Goal: Information Seeking & Learning: Learn about a topic

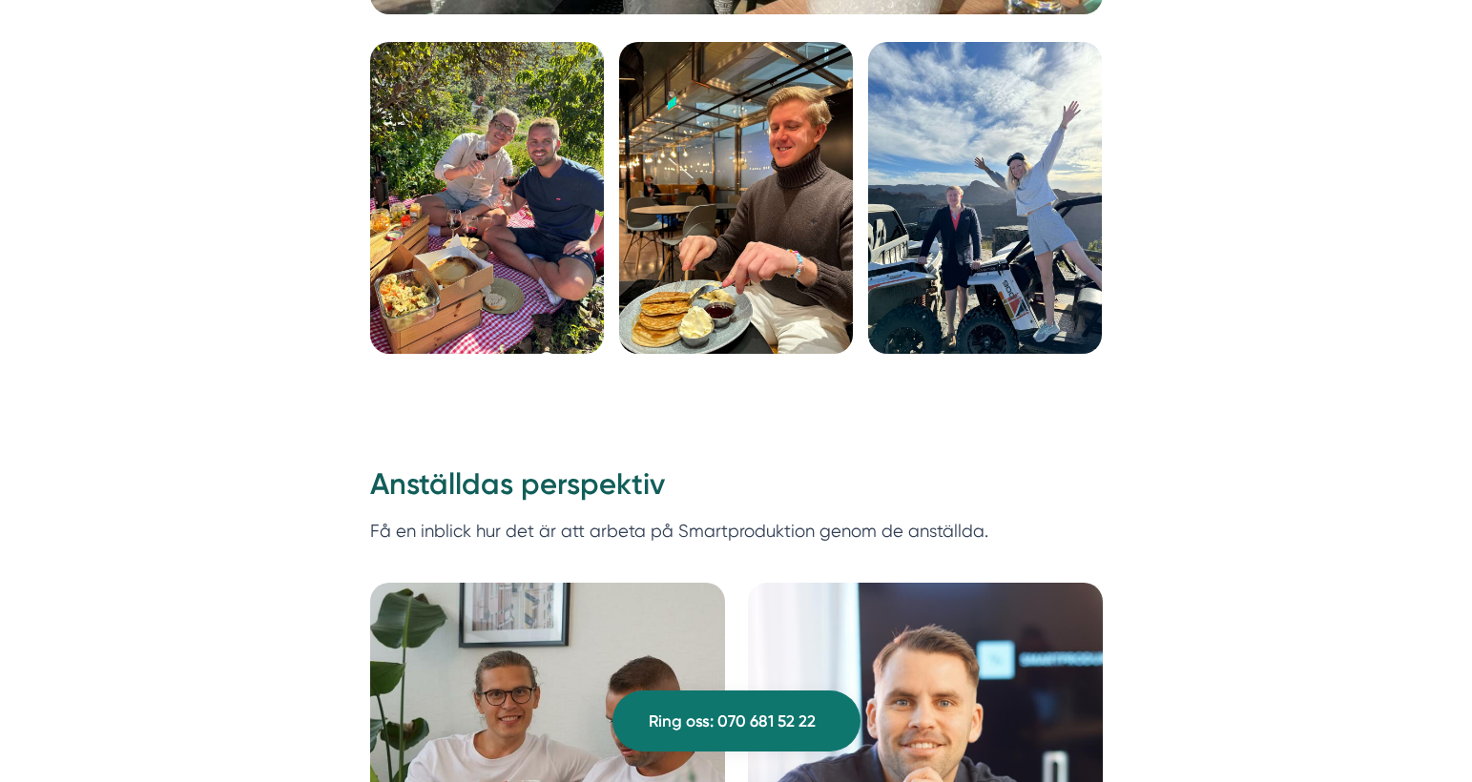
click at [755, 474] on h2 "Anställdas perspektiv" at bounding box center [736, 490] width 733 height 53
drag, startPoint x: 1217, startPoint y: 276, endPoint x: 1295, endPoint y: 270, distance: 78.4
click at [392, 210] on img at bounding box center [487, 198] width 234 height 312
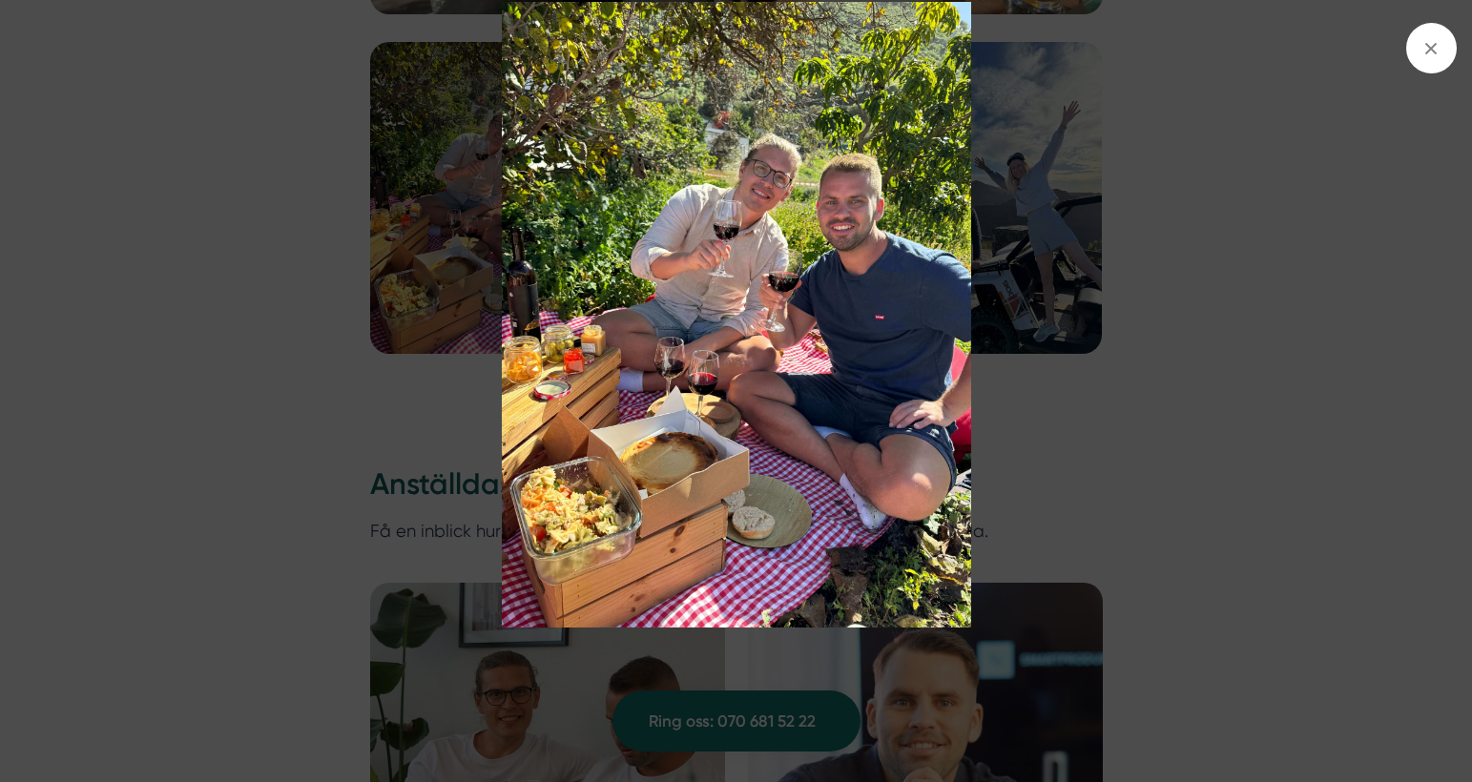
click at [1432, 57] on icon at bounding box center [1430, 48] width 21 height 21
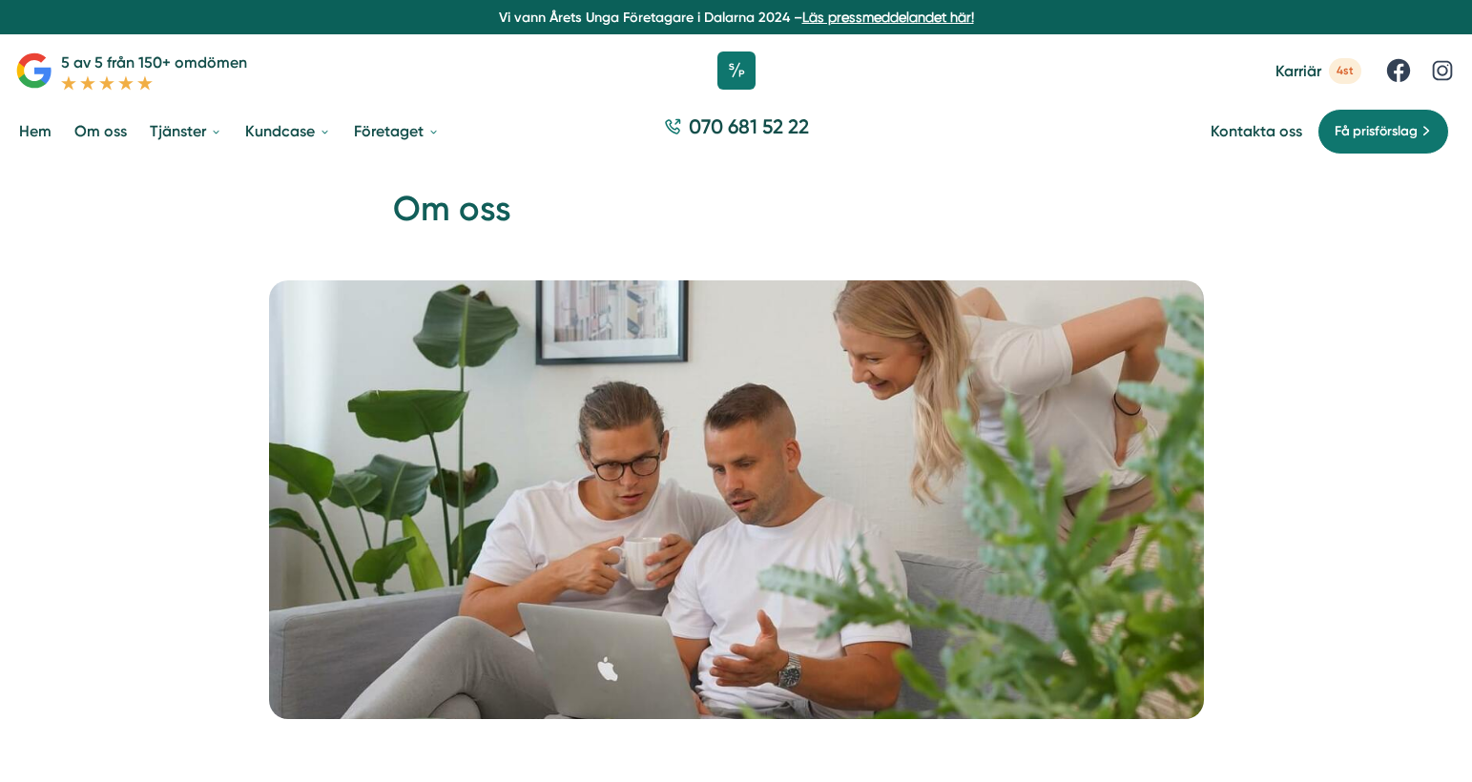
scroll to position [6357, 0]
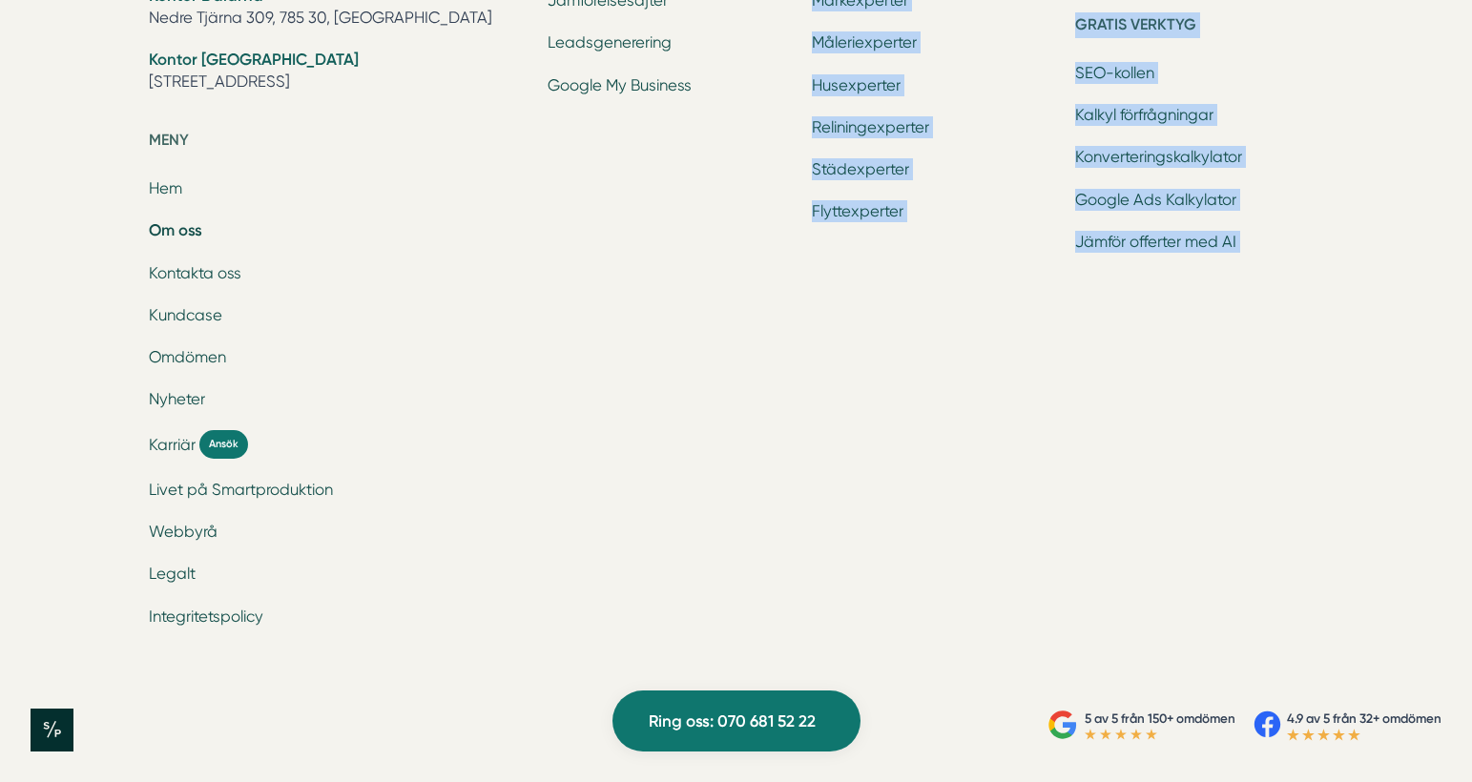
drag, startPoint x: 577, startPoint y: 173, endPoint x: 1000, endPoint y: 503, distance: 536.2
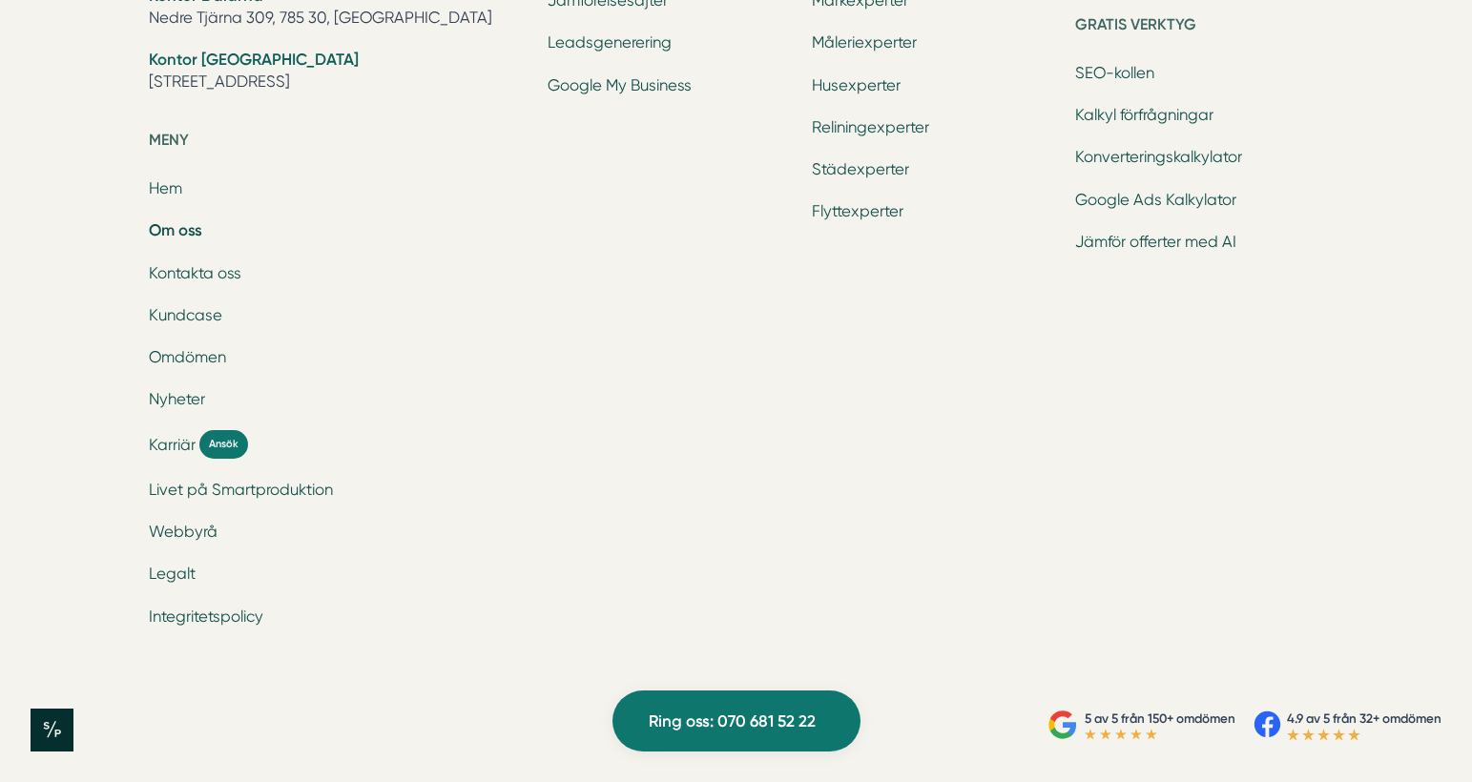
drag, startPoint x: 1254, startPoint y: 277, endPoint x: 1261, endPoint y: 265, distance: 13.3
click at [1255, 273] on div "Branscher Bygg Tak Solenergi Badrum Fönster El Måleri VVS Mark Städ Flytt Grati…" at bounding box center [1199, 167] width 248 height 961
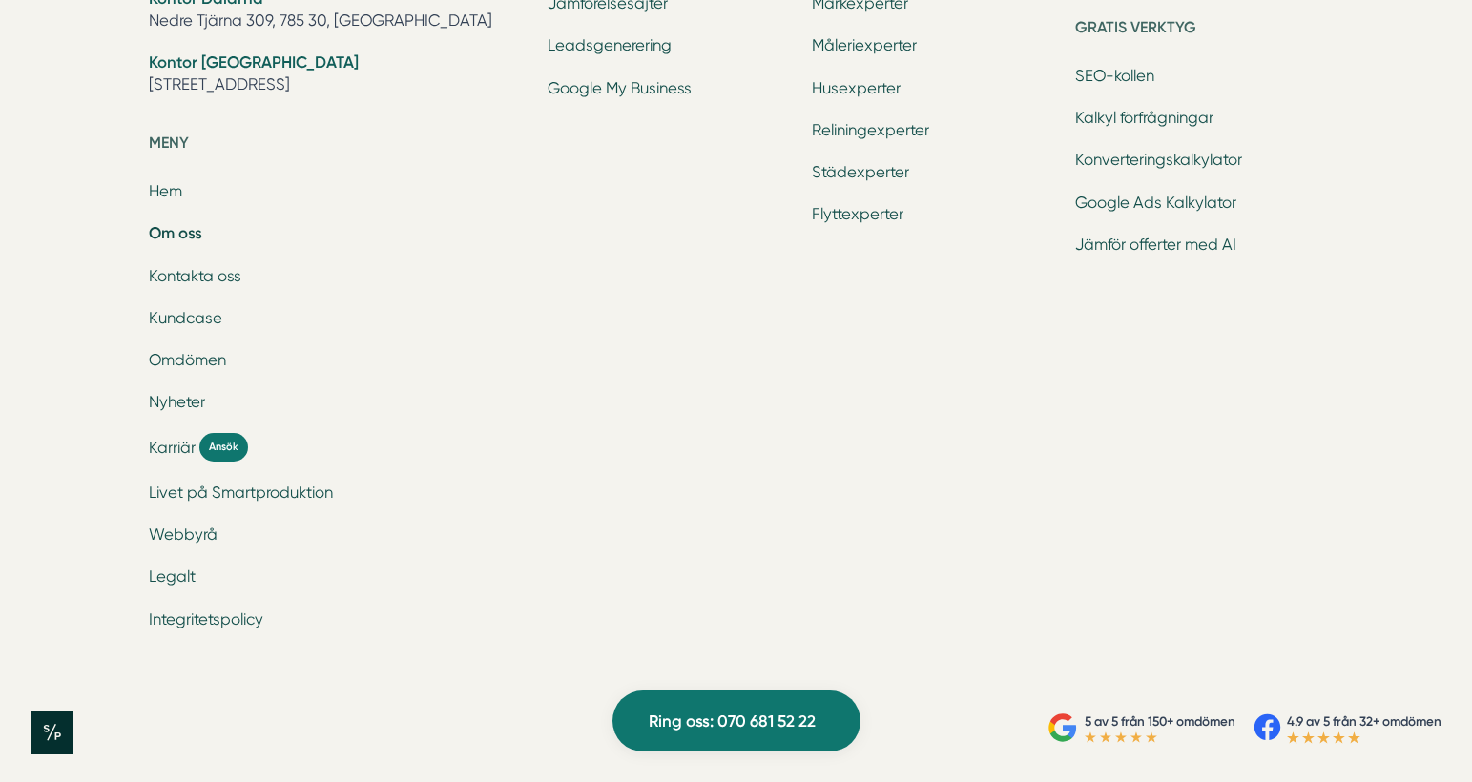
scroll to position [6355, 0]
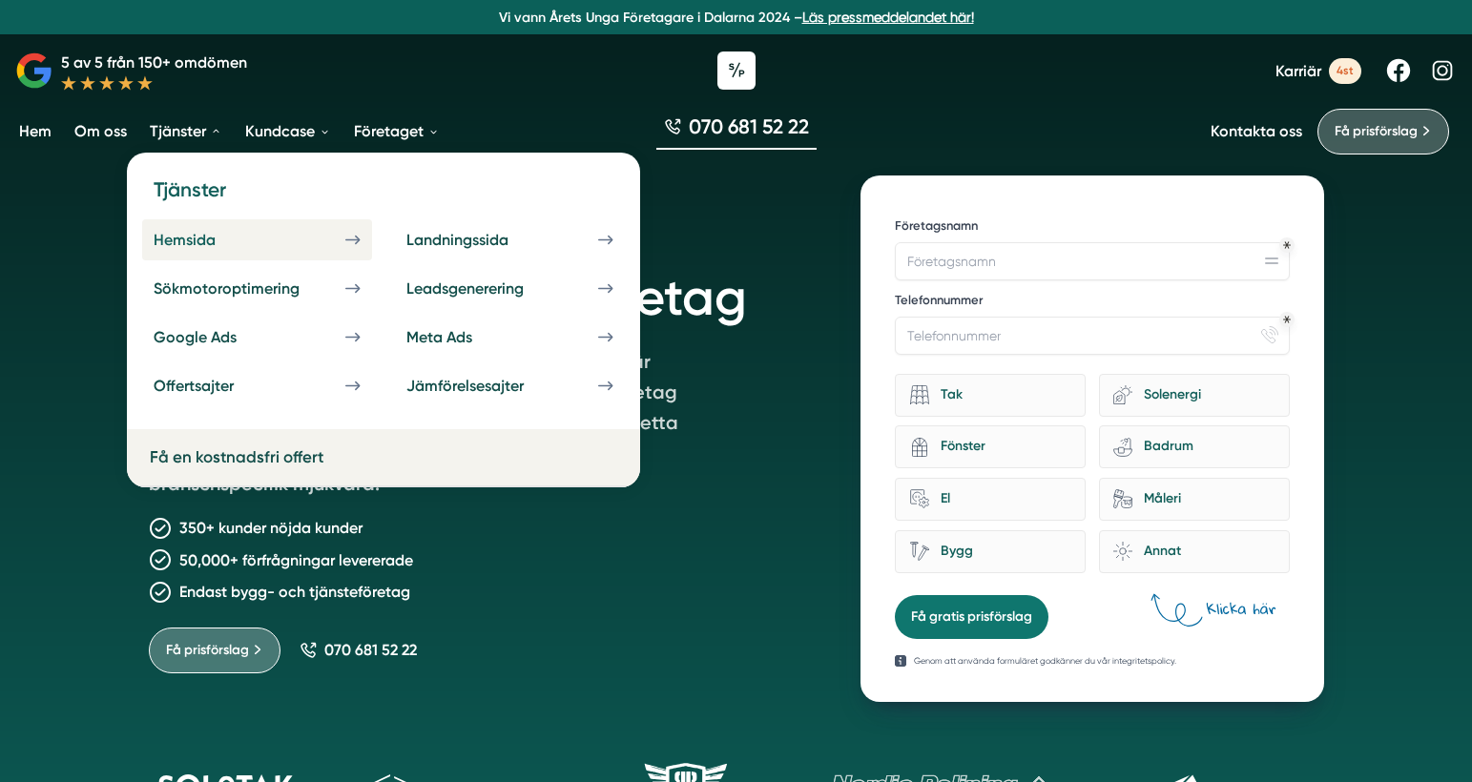
click at [304, 242] on link "Hemsida" at bounding box center [257, 239] width 230 height 41
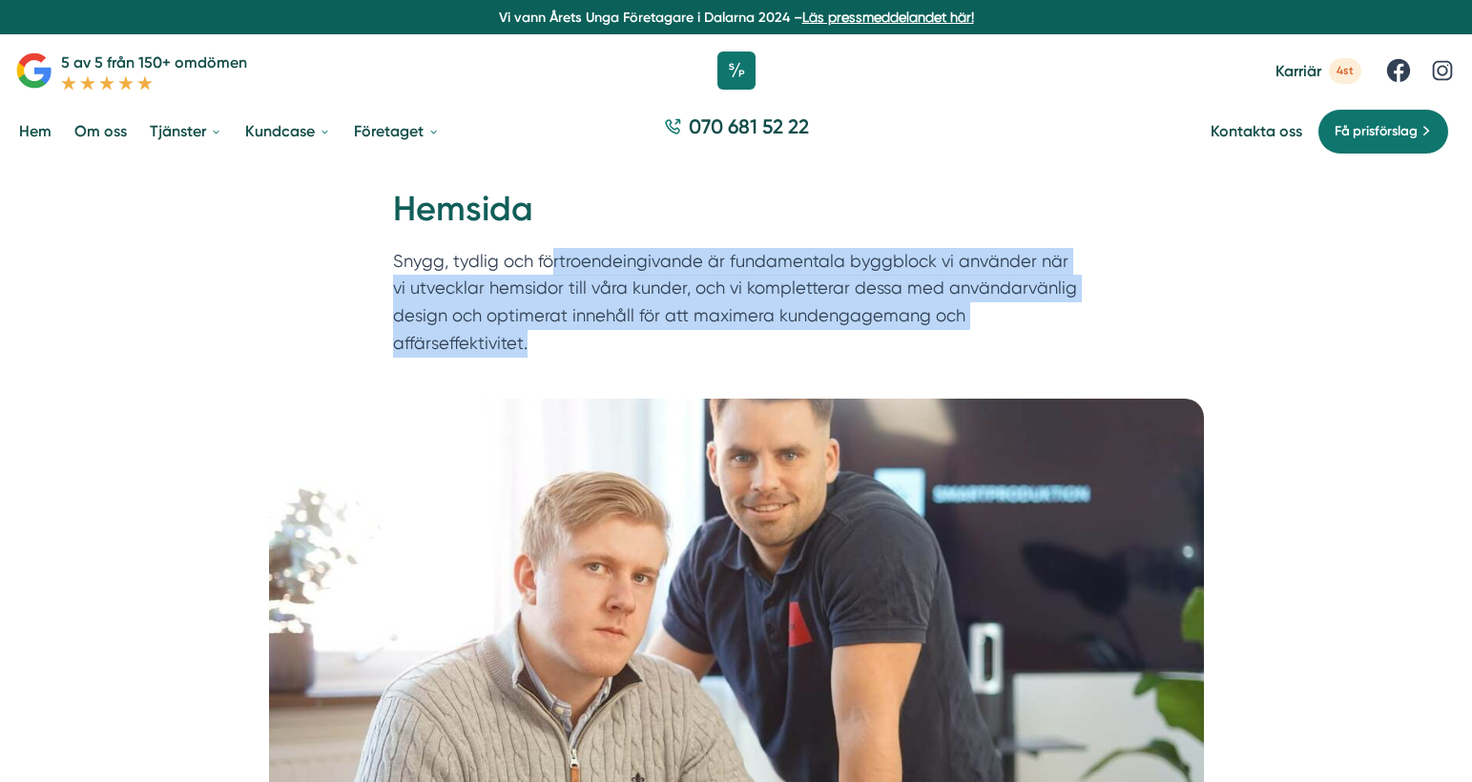
drag, startPoint x: 553, startPoint y: 355, endPoint x: 557, endPoint y: 265, distance: 89.7
click at [549, 253] on div "Hem » Våra tjänster » Hemsida Hemsida Snygg, tydlig och förtroendeingivande är …" at bounding box center [736, 280] width 1472 height 235
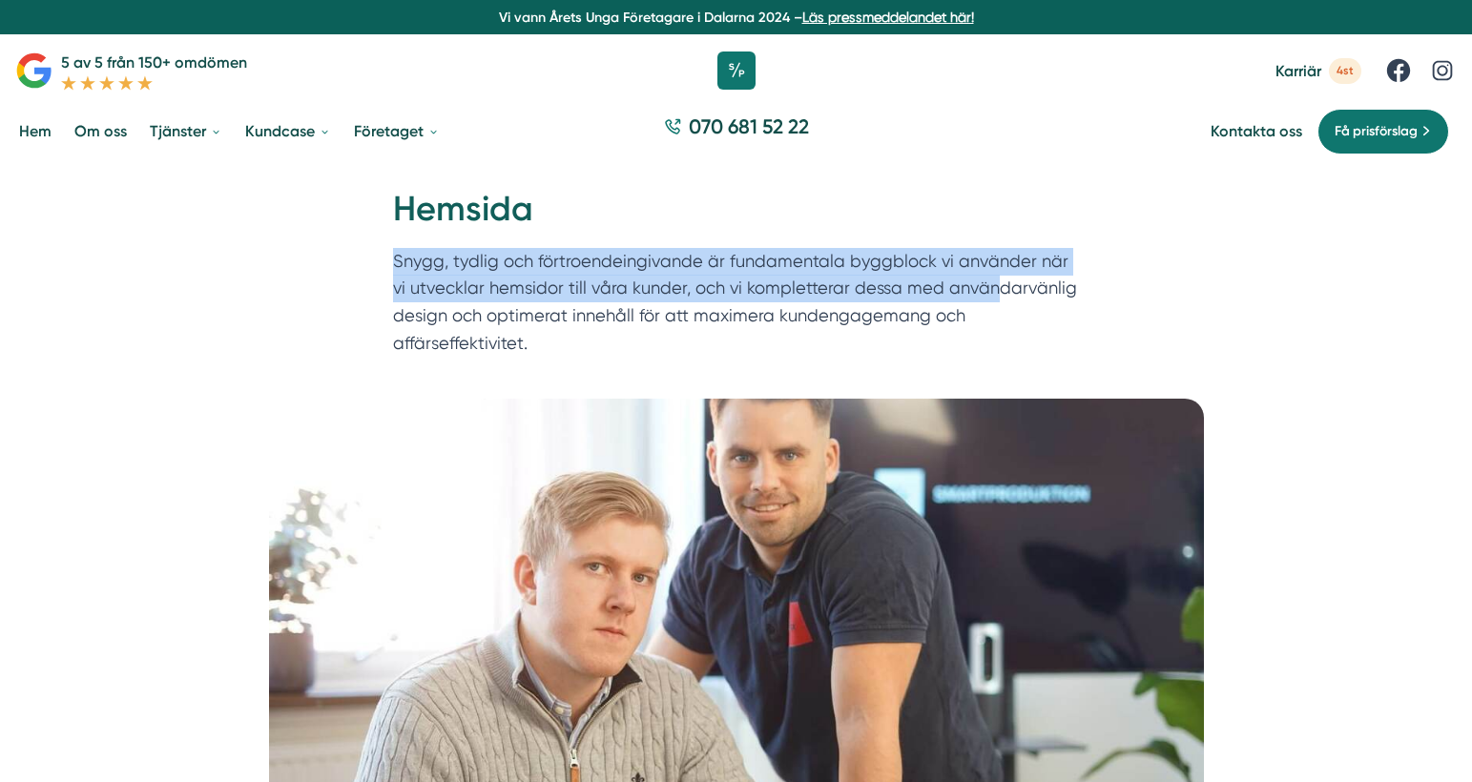
drag, startPoint x: 972, startPoint y: 279, endPoint x: 1334, endPoint y: 169, distance: 379.0
click at [1311, 196] on div "Hem » Våra tjänster » Hemsida Hemsida Snygg, tydlig och förtroendeingivande är …" at bounding box center [736, 280] width 1472 height 235
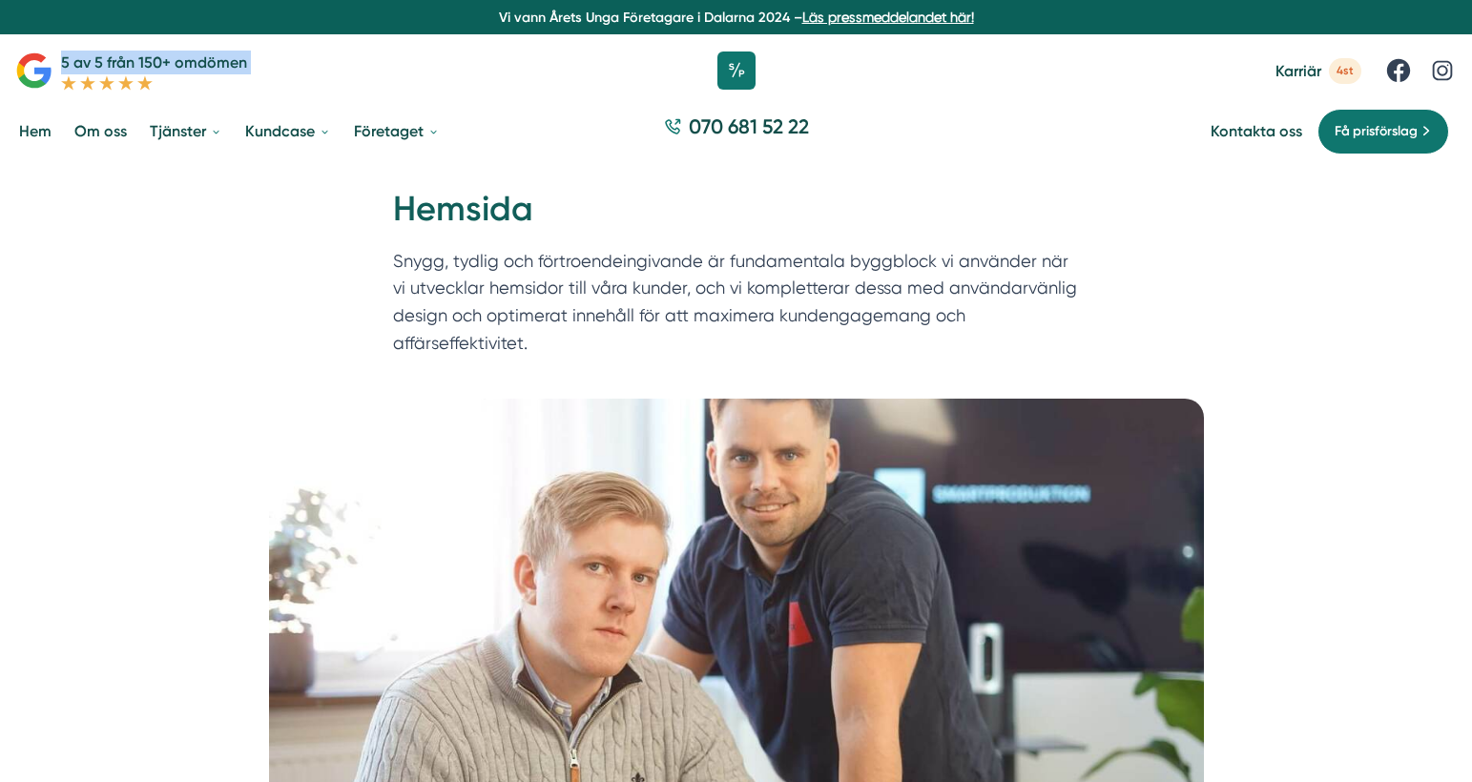
drag, startPoint x: 1464, startPoint y: 27, endPoint x: 1458, endPoint y: 87, distance: 60.5
click at [1464, 79] on nav "Vi vann Årets Unga Företagare i Dalarna 2024 – Läs pressmeddelandet här! 5 av 5…" at bounding box center [736, 81] width 1472 height 163
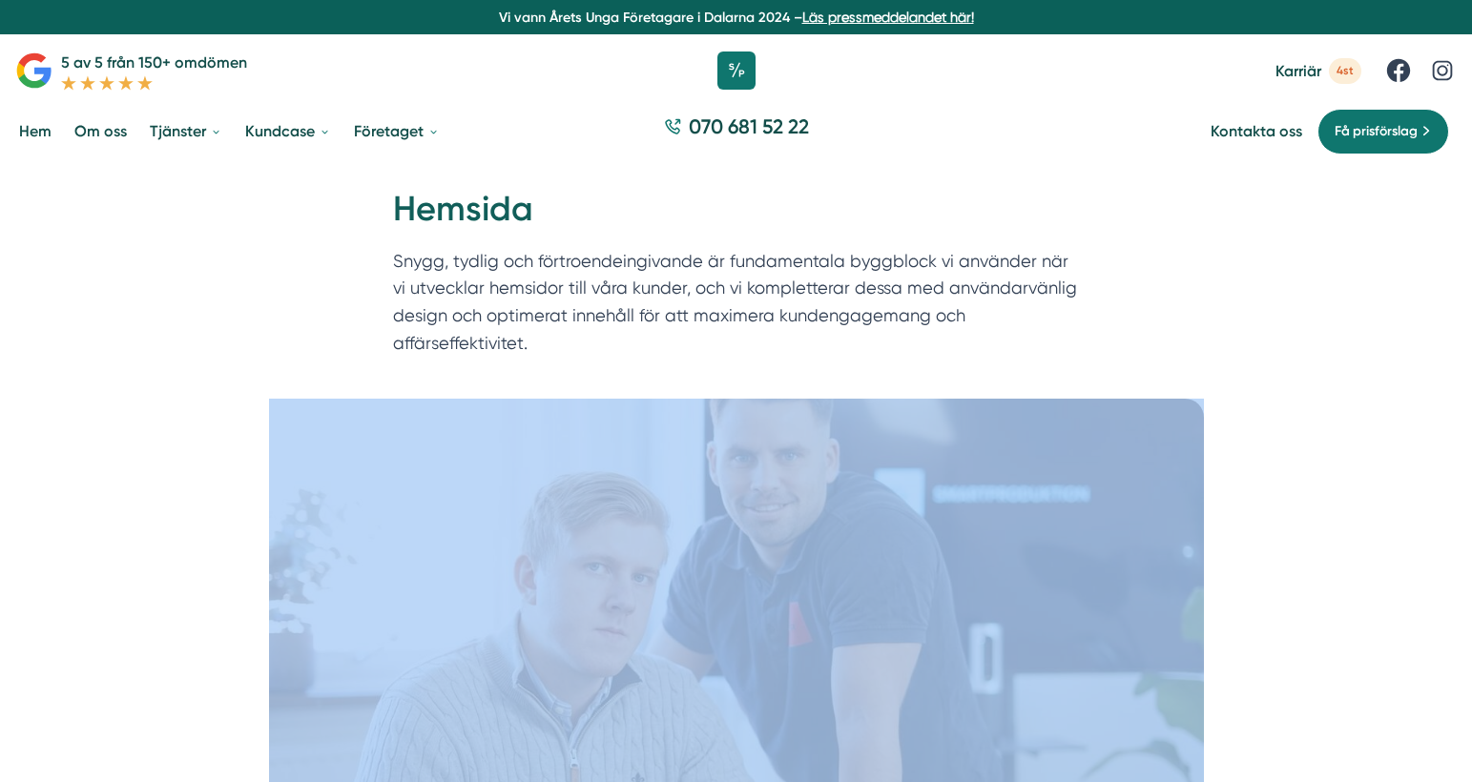
drag, startPoint x: 1137, startPoint y: 361, endPoint x: 1138, endPoint y: 418, distance: 57.2
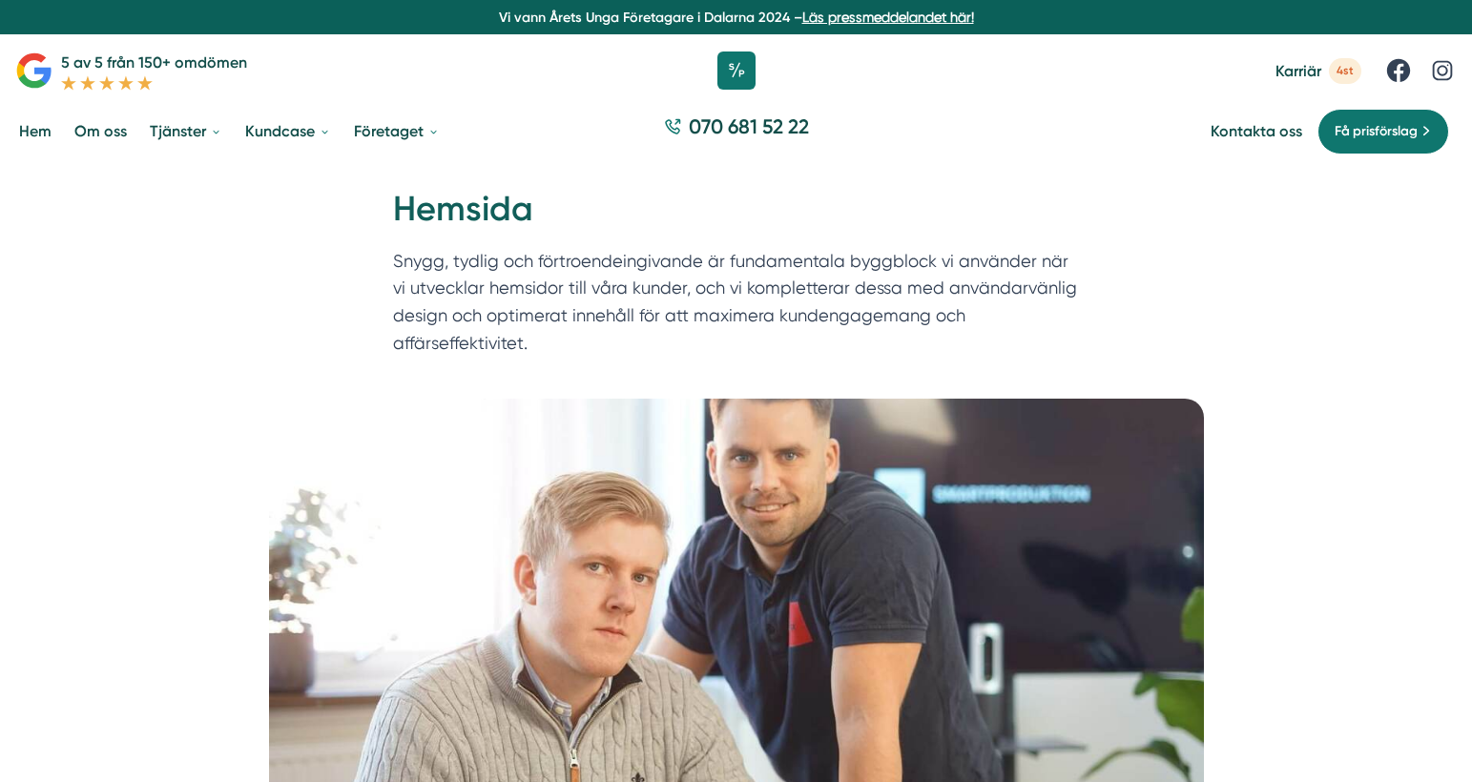
click at [1433, 559] on picture at bounding box center [736, 618] width 1426 height 439
click at [1339, 552] on picture at bounding box center [736, 618] width 1426 height 439
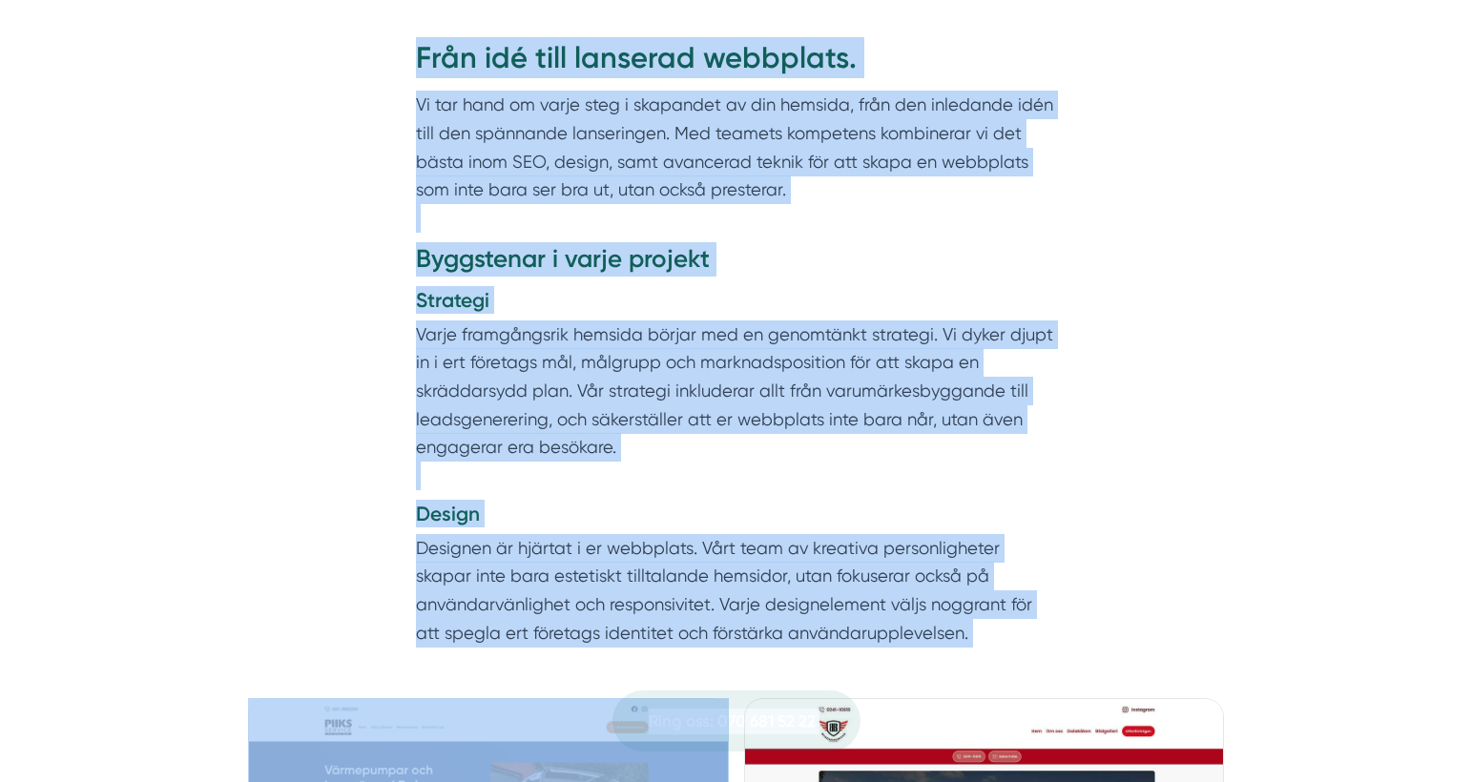
drag, startPoint x: 519, startPoint y: 137, endPoint x: 158, endPoint y: 581, distance: 571.6
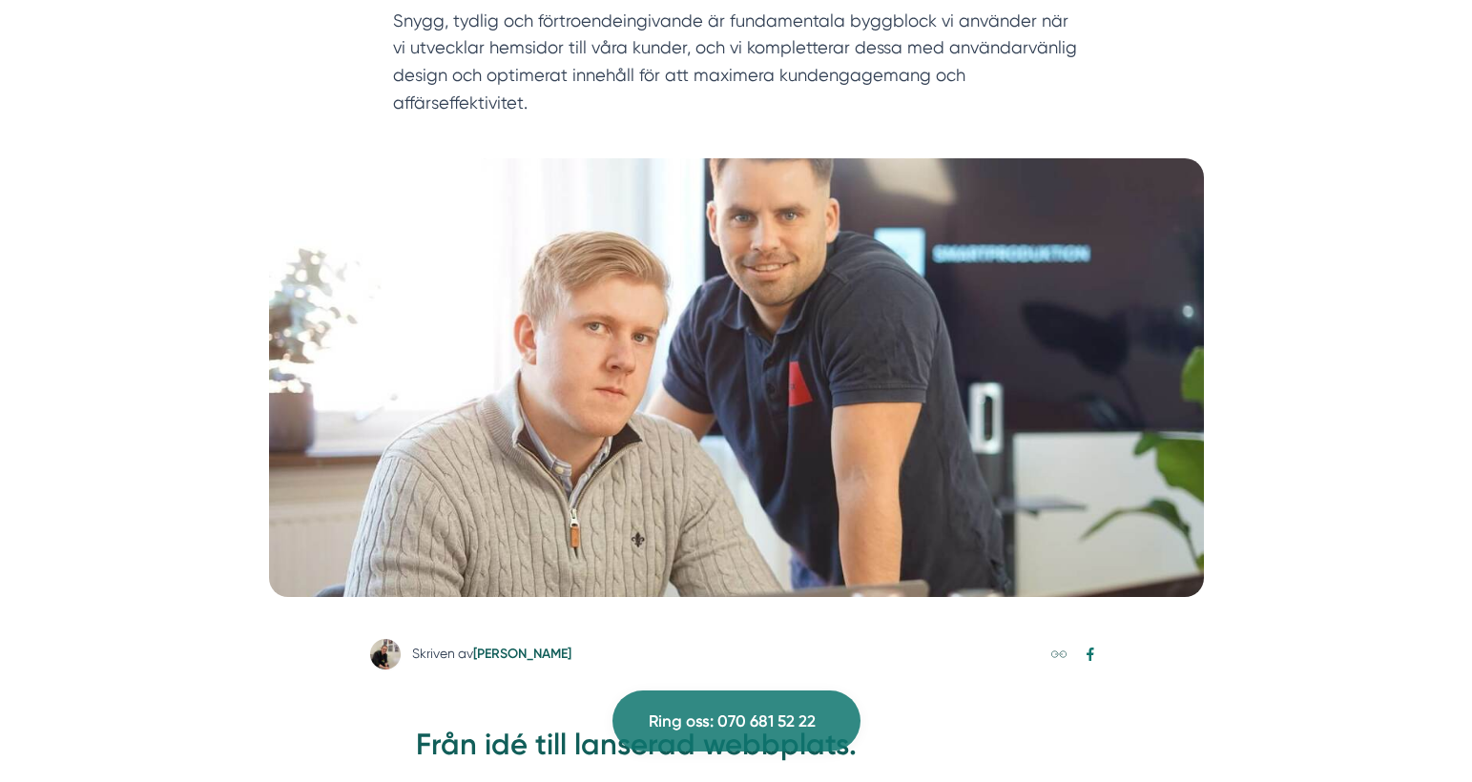
scroll to position [0, 0]
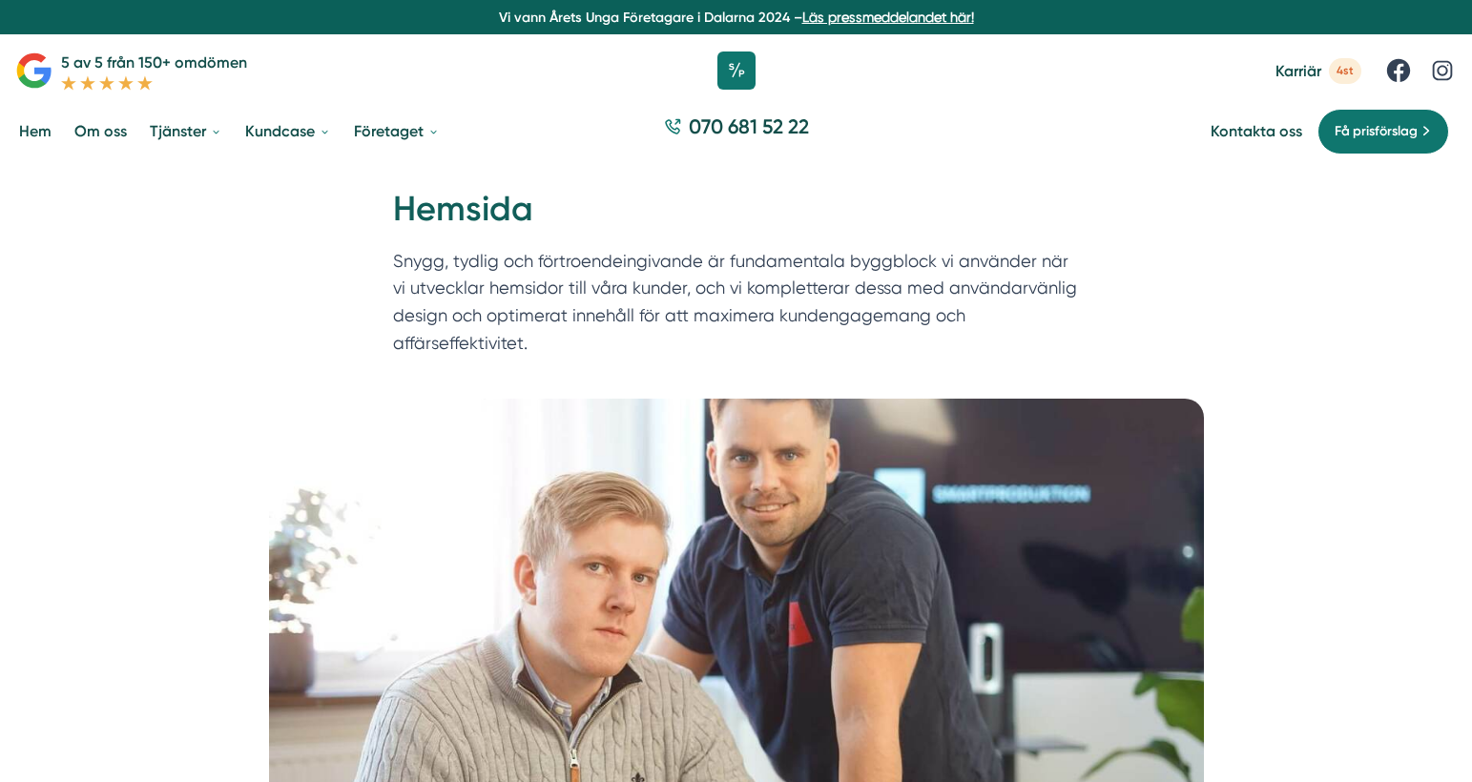
click at [1342, 70] on span "4st" at bounding box center [1345, 71] width 32 height 26
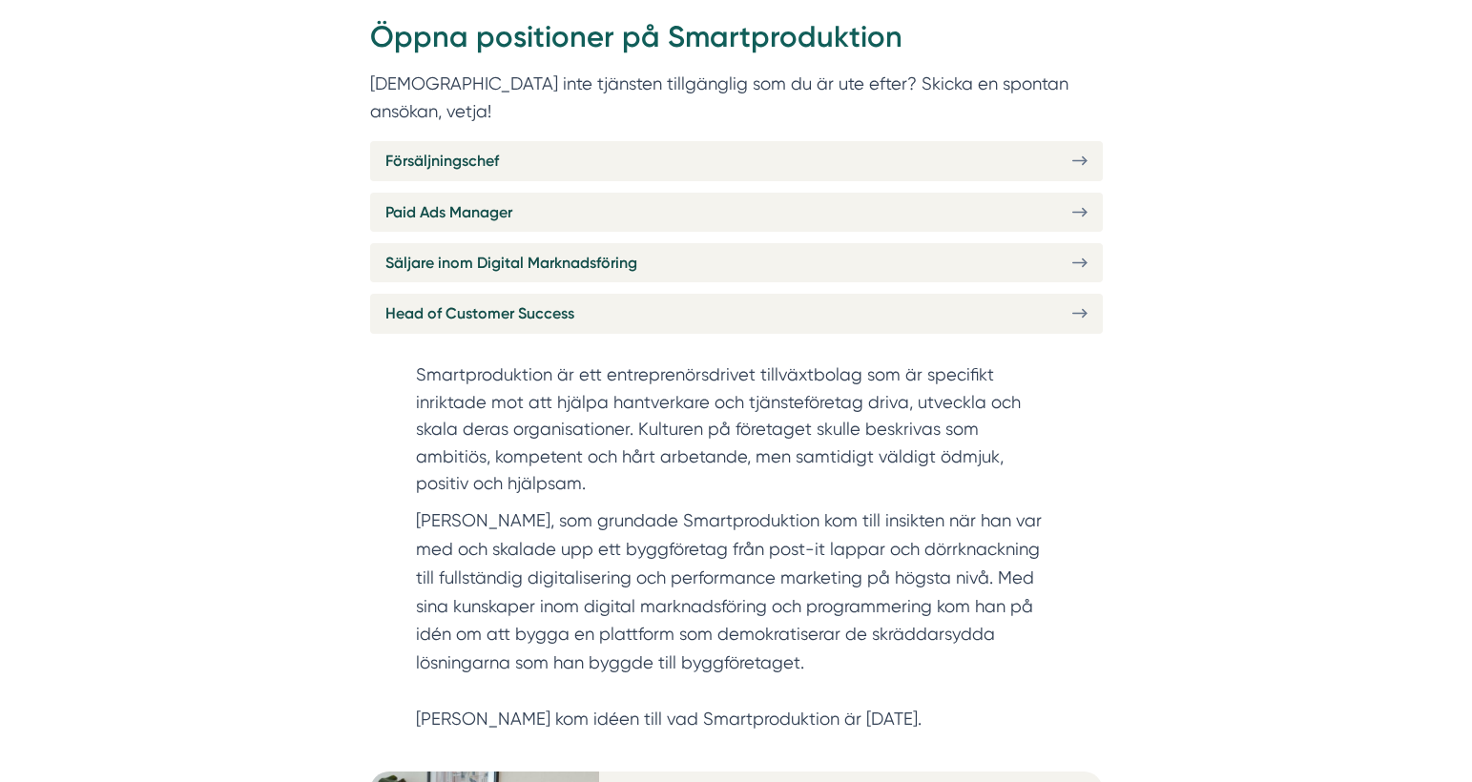
scroll to position [764, 0]
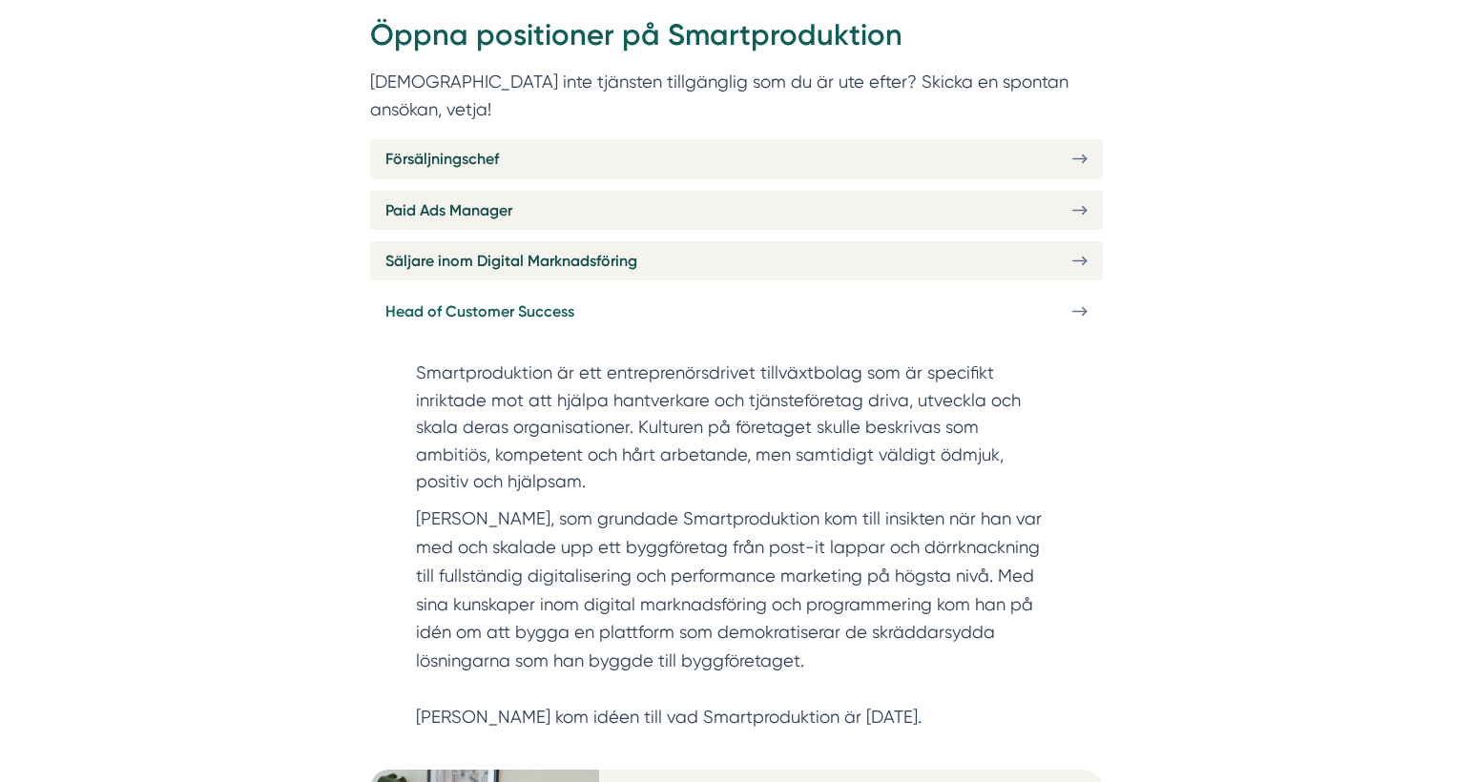
click at [531, 300] on span "Head of Customer Success" at bounding box center [479, 312] width 189 height 24
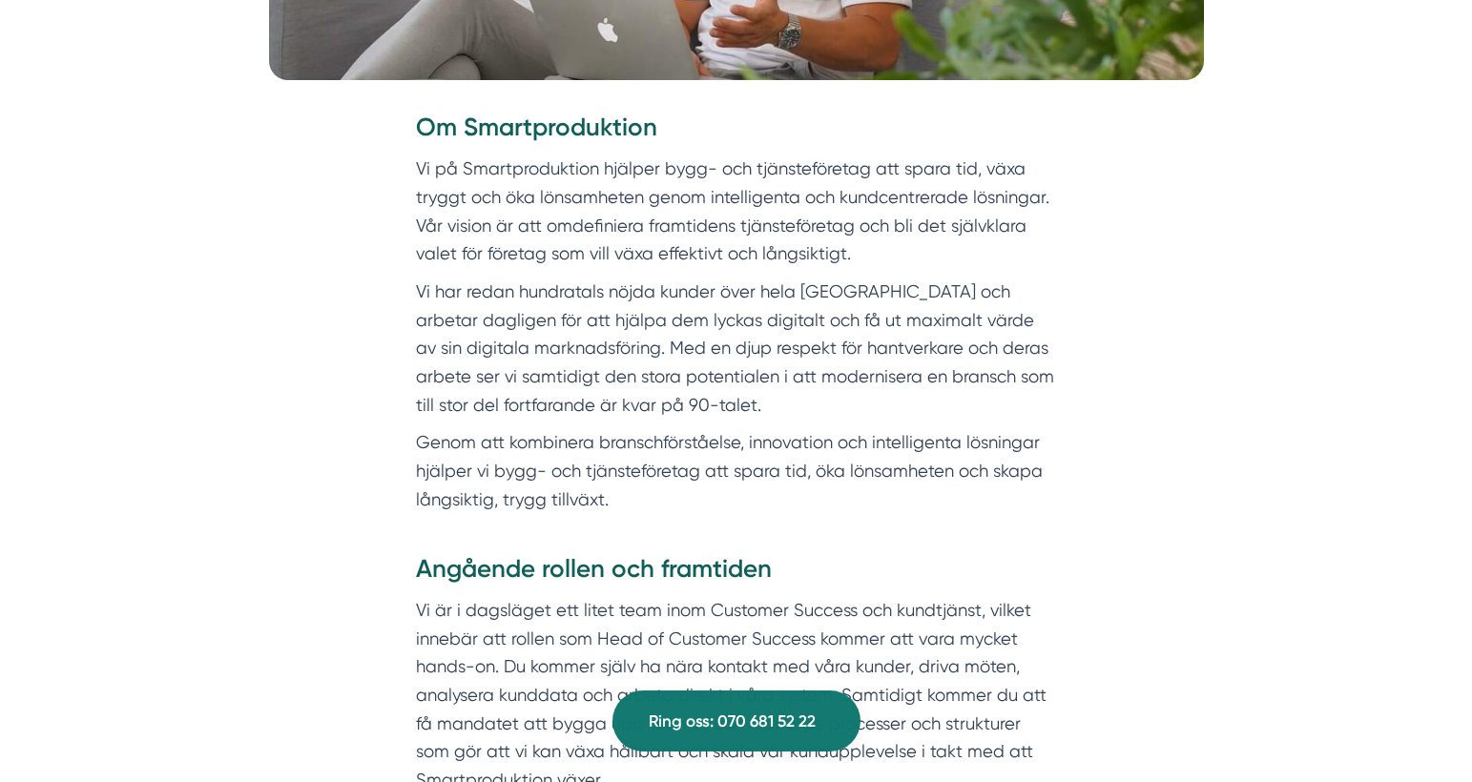
scroll to position [791, 0]
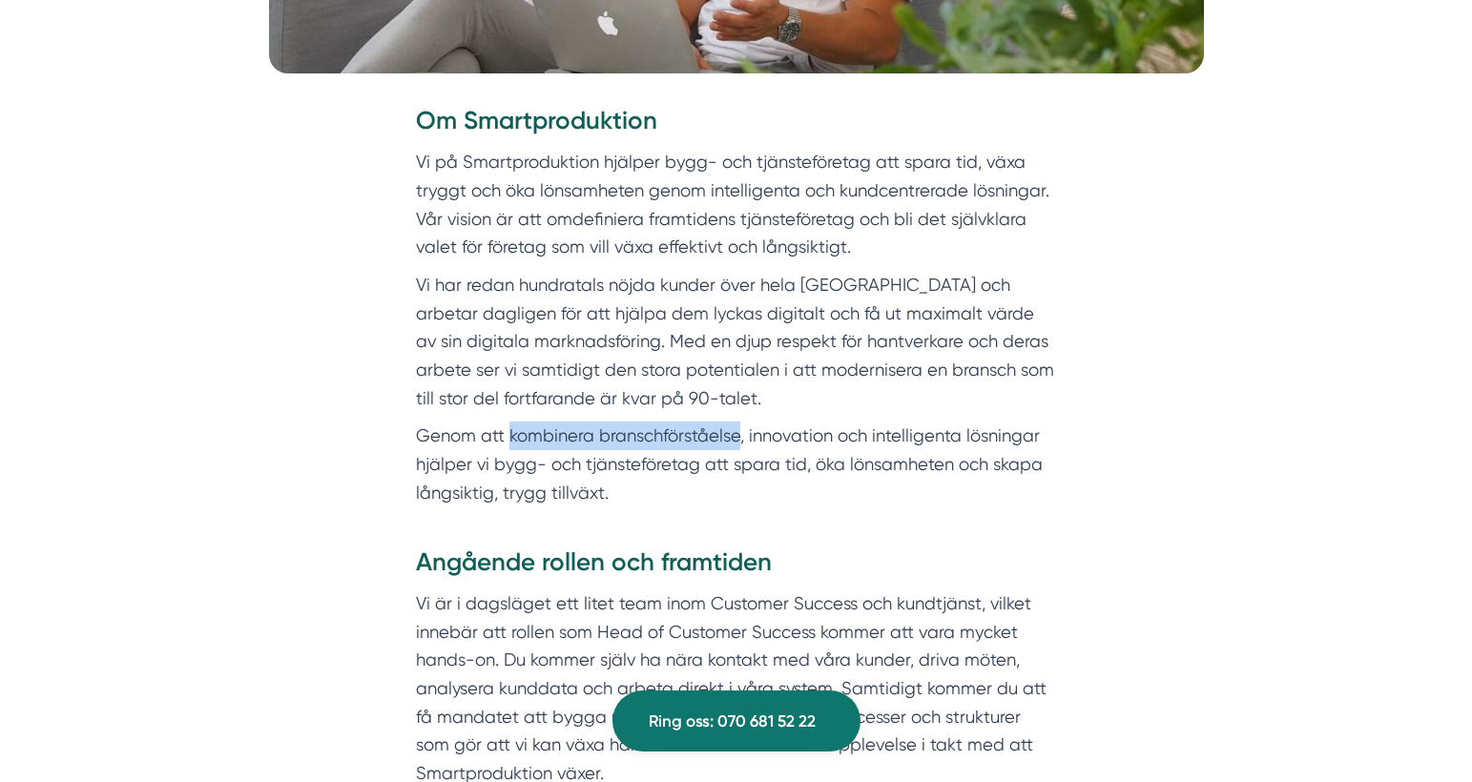
drag, startPoint x: 548, startPoint y: 437, endPoint x: 738, endPoint y: 435, distance: 189.8
click at [738, 435] on p "Genom att kombinera branschförståelse, innovation och intelligenta lösningar hj…" at bounding box center [736, 465] width 641 height 86
click at [779, 508] on div "Om Smartproduktion Vi på Smartproduktion hjälper bygg- och tjänsteföretag att s…" at bounding box center [736, 325] width 733 height 442
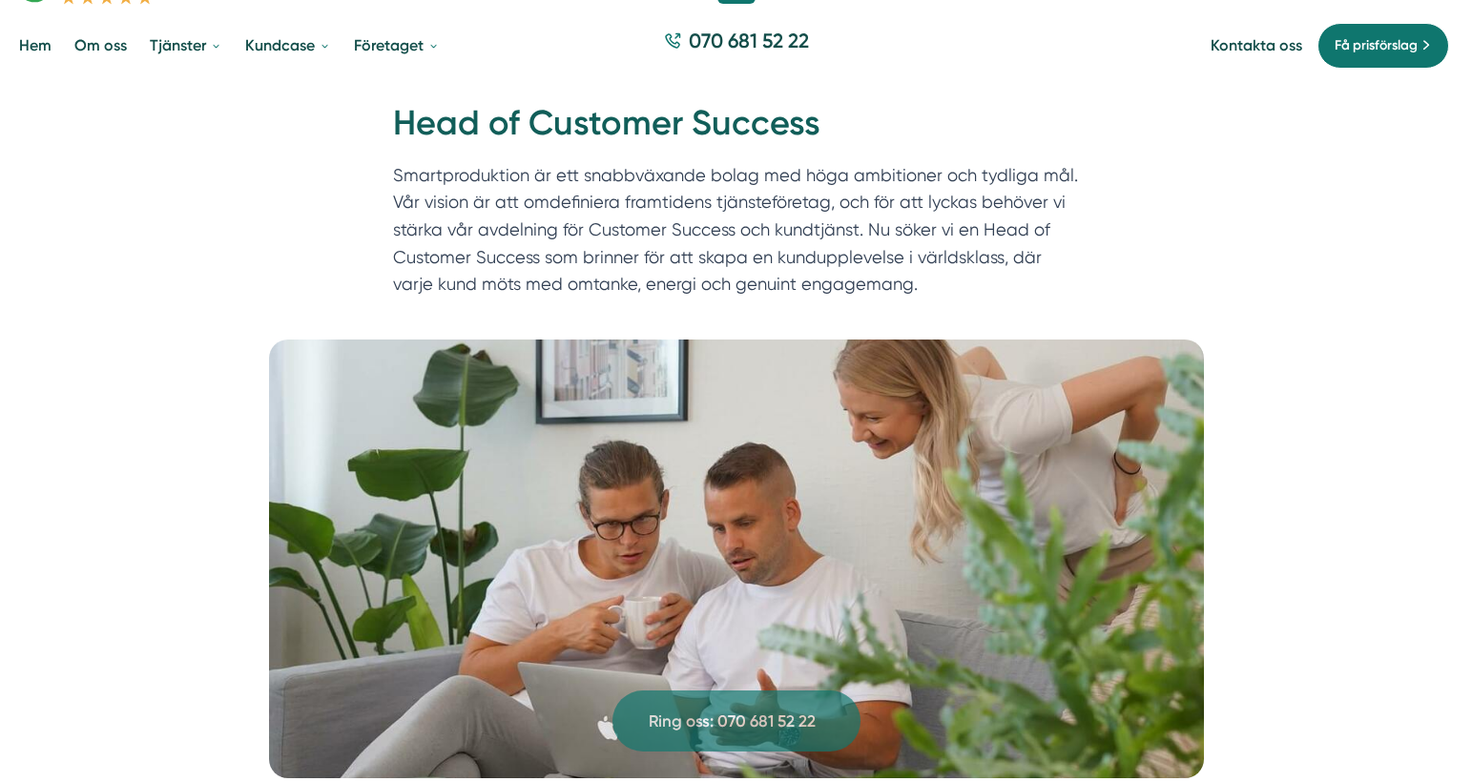
scroll to position [0, 0]
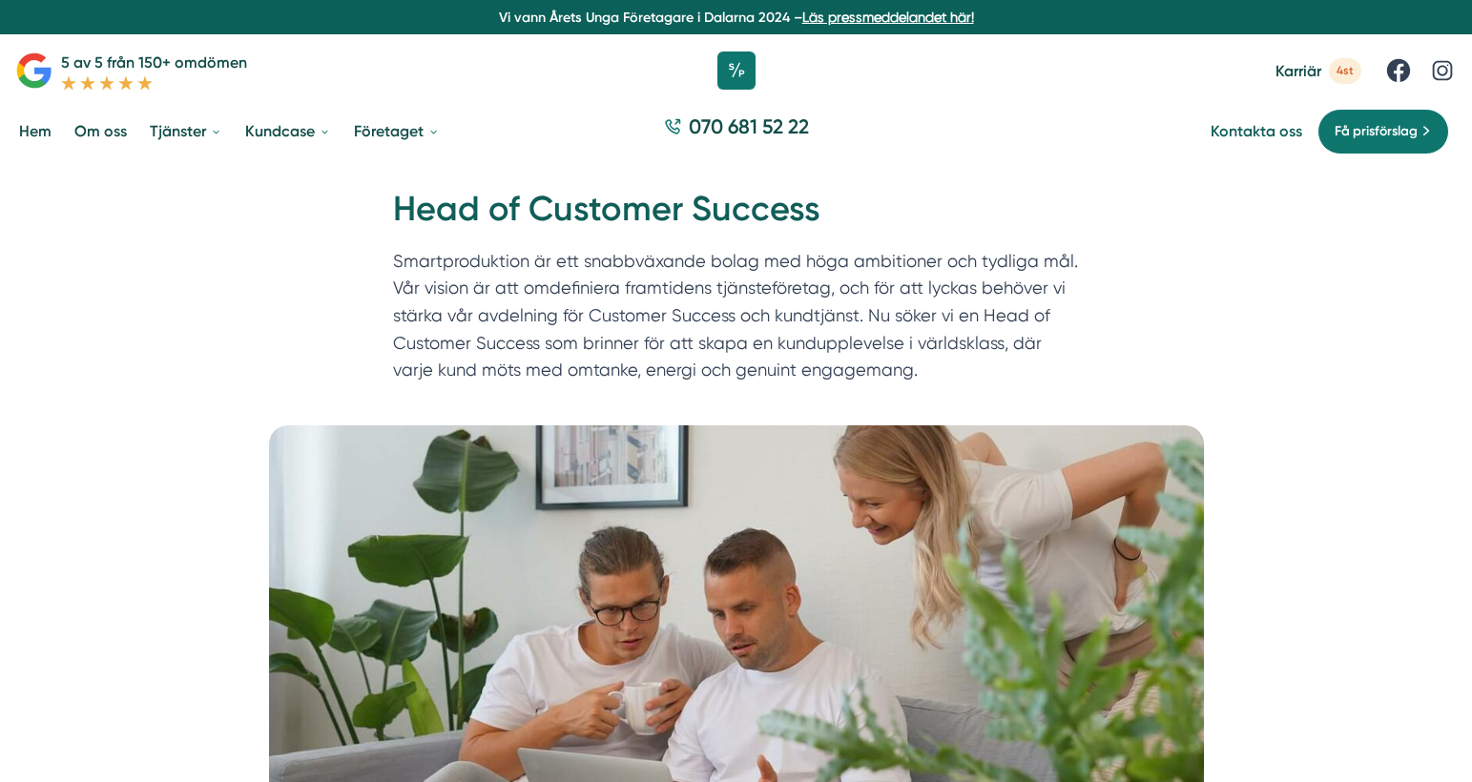
click at [1249, 135] on link "Kontakta oss" at bounding box center [1256, 131] width 92 height 18
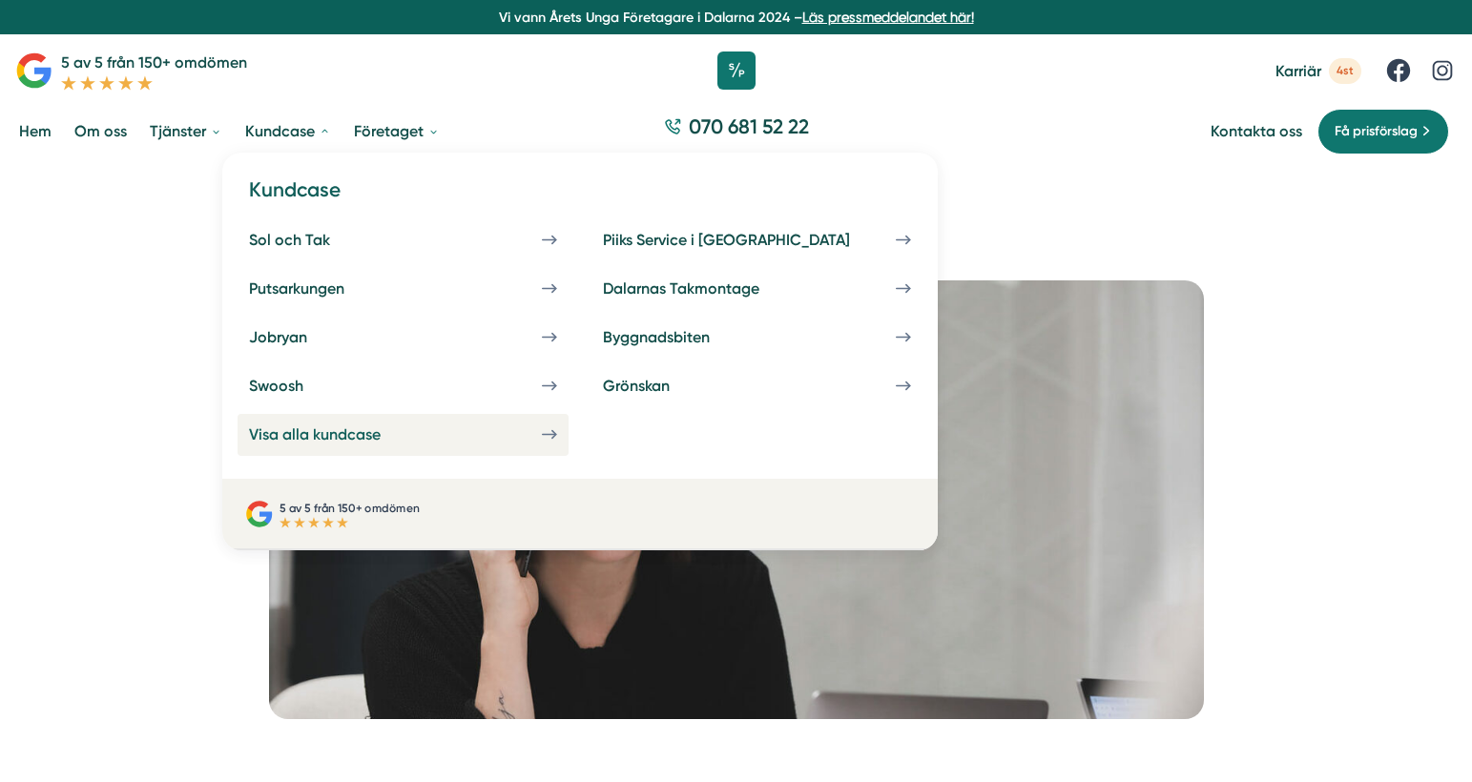
click at [322, 436] on div "Visa alla kundcase" at bounding box center [337, 434] width 177 height 18
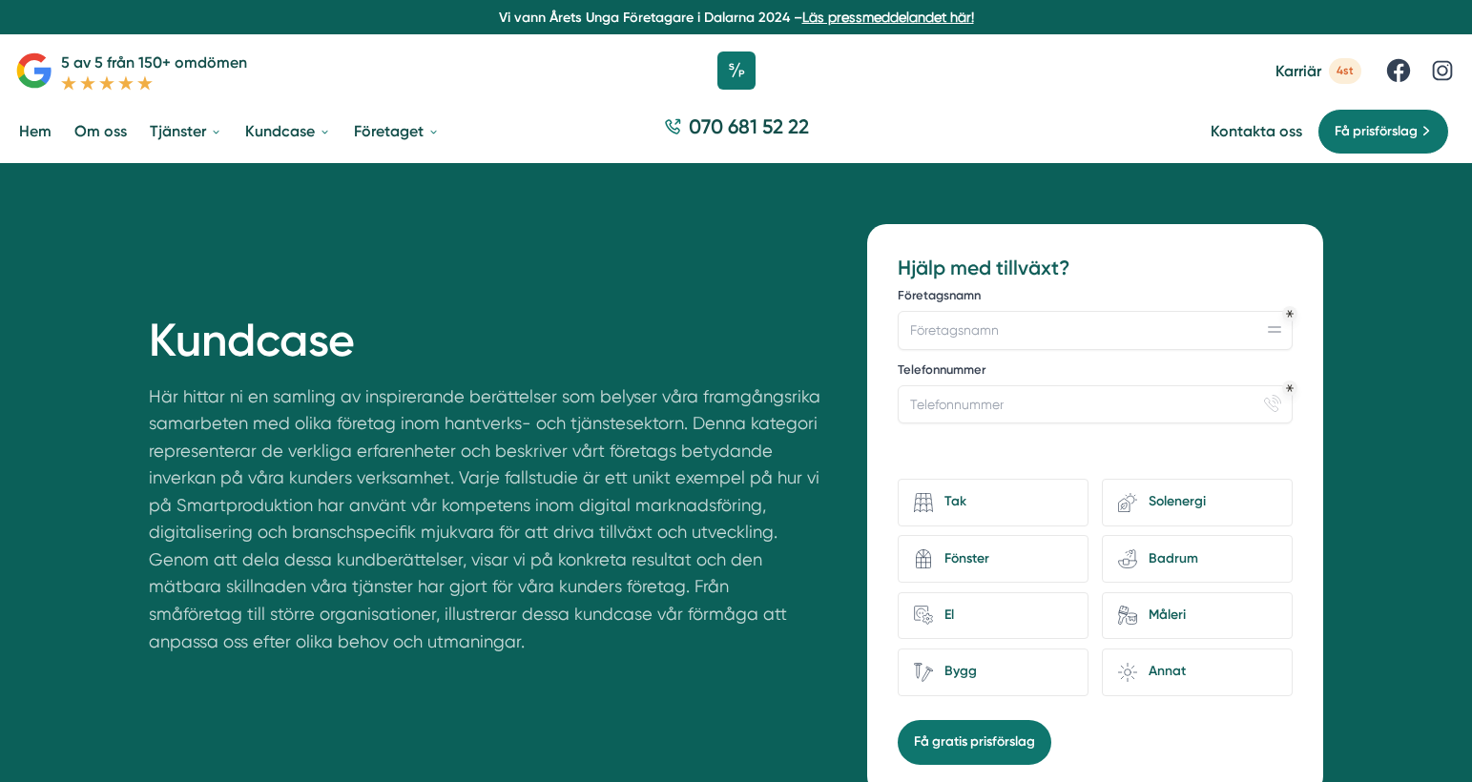
click at [1354, 72] on span "4st" at bounding box center [1345, 71] width 32 height 26
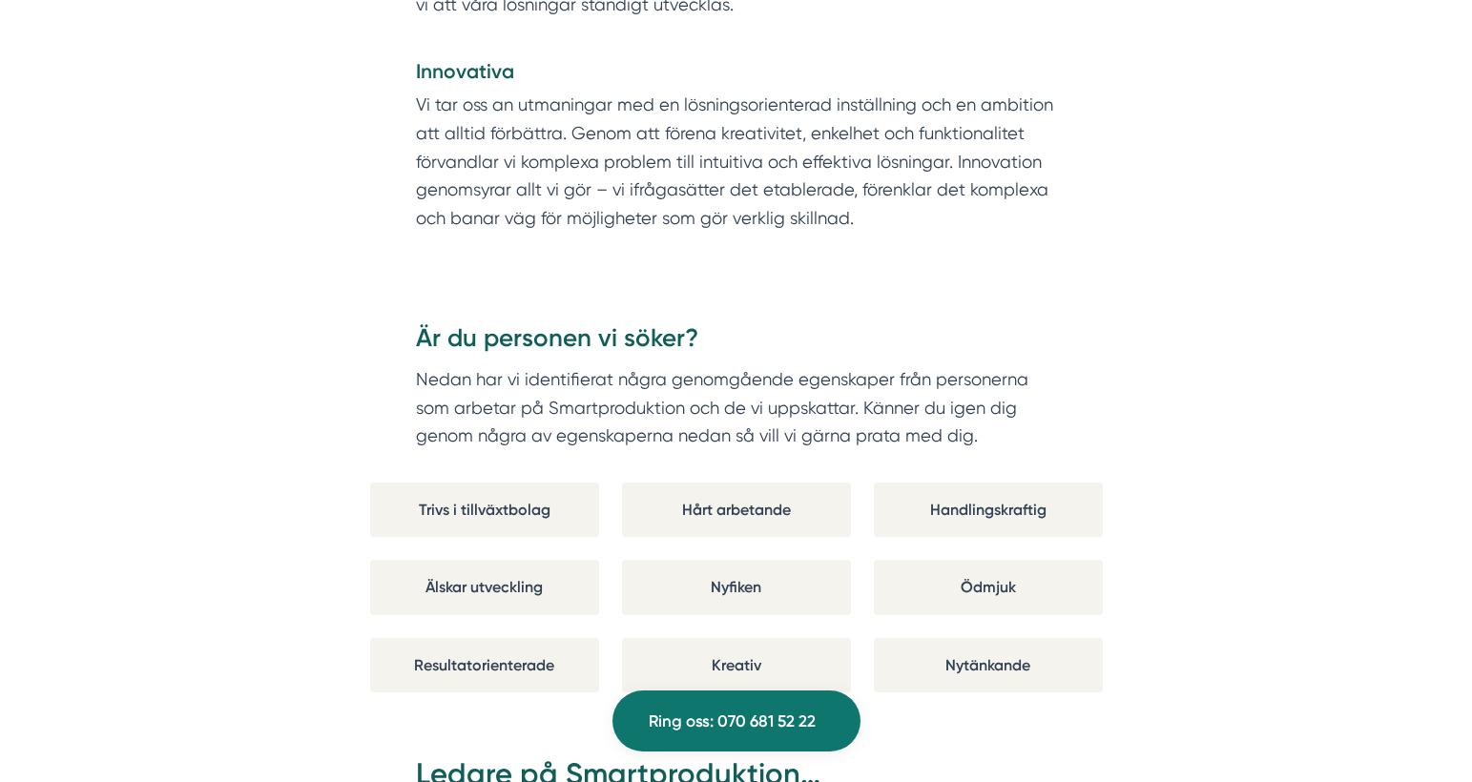
scroll to position [2859, 0]
